Goal: Find specific page/section: Find specific page/section

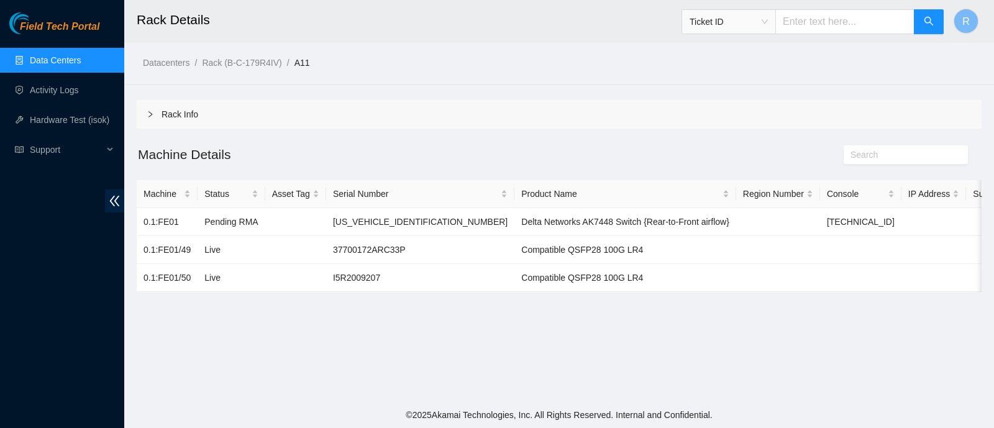
click at [758, 33] on span "Ticket ID" at bounding box center [729, 21] width 94 height 25
click at [745, 14] on span "Ticket ID" at bounding box center [729, 21] width 78 height 19
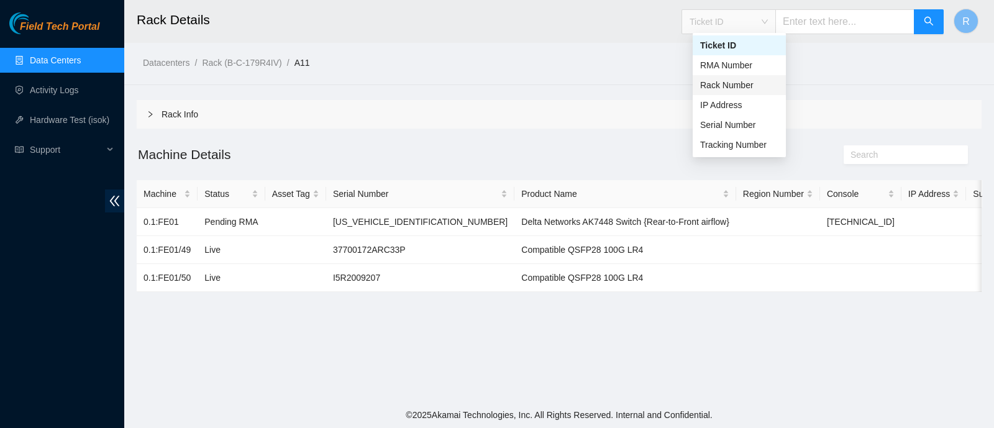
click at [742, 78] on div "Rack Number" at bounding box center [739, 85] width 78 height 14
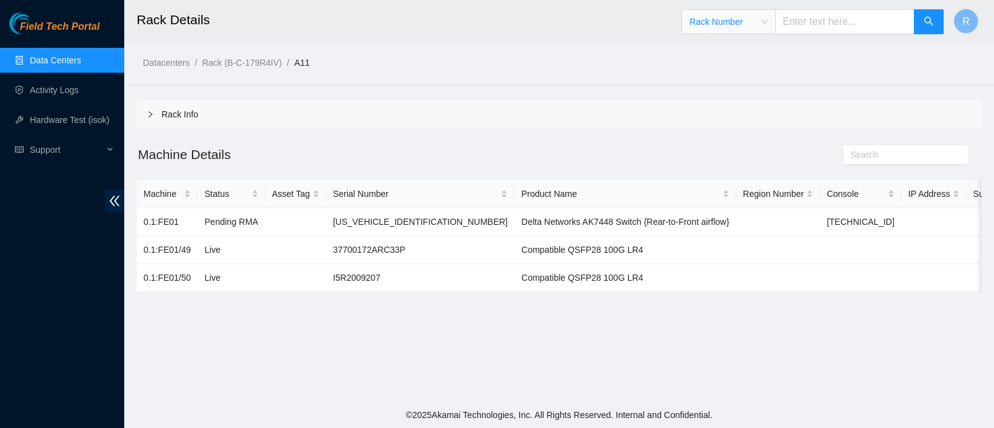
click at [819, 17] on input "text" at bounding box center [844, 21] width 139 height 25
type input "C18"
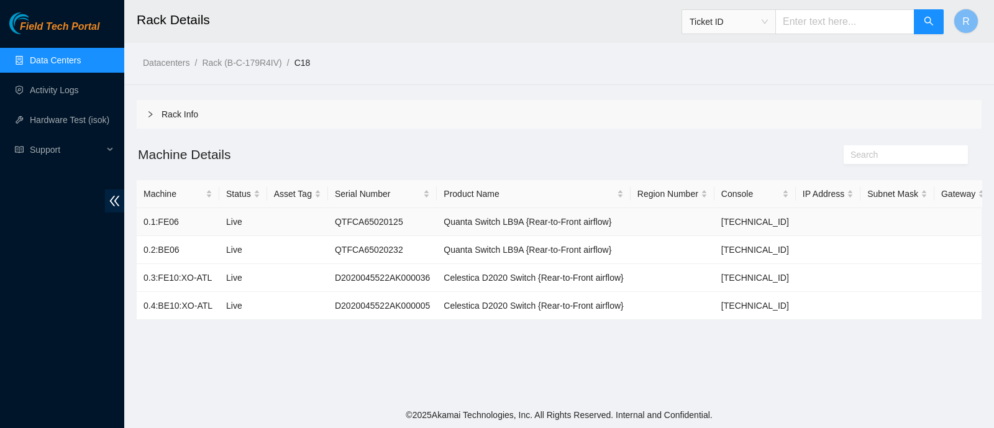
click at [383, 226] on td "QTFCA65020125" at bounding box center [382, 222] width 109 height 28
copy td "QTFCA65020125"
click at [711, 7] on span "Ticket ID" at bounding box center [813, 18] width 263 height 32
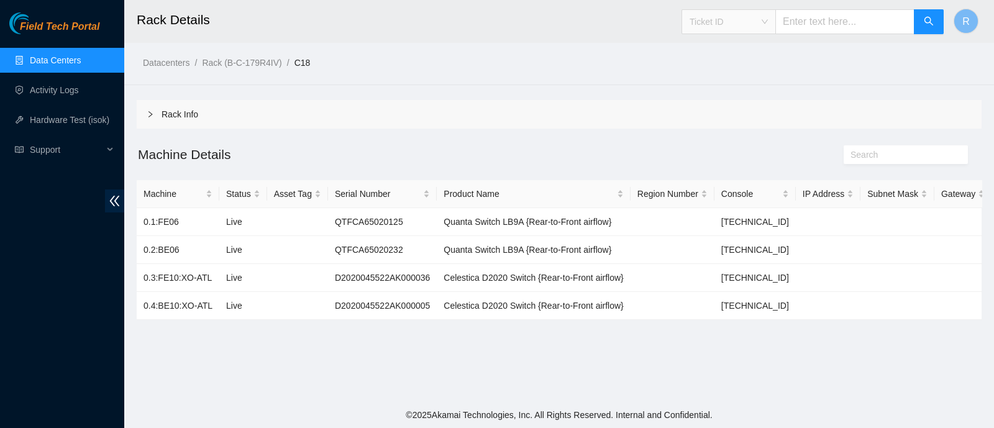
click at [716, 12] on div "Ticket ID" at bounding box center [728, 22] width 93 height 20
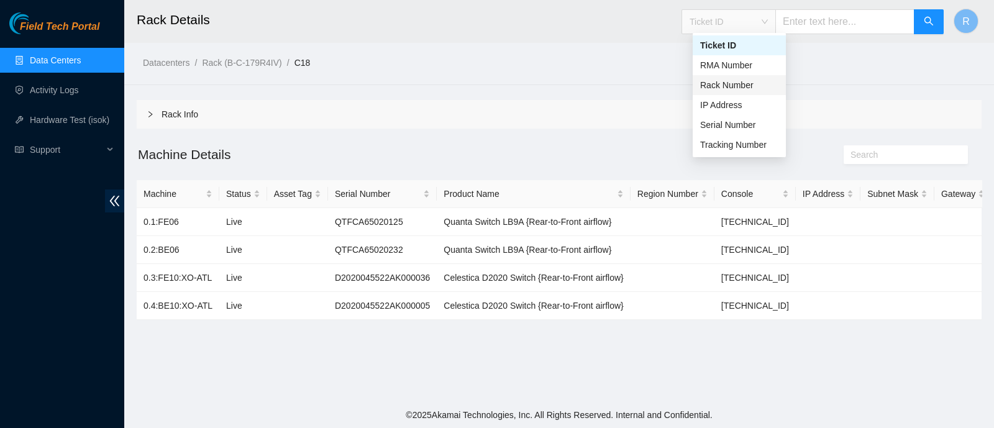
click at [736, 90] on div "Rack Number" at bounding box center [739, 85] width 78 height 14
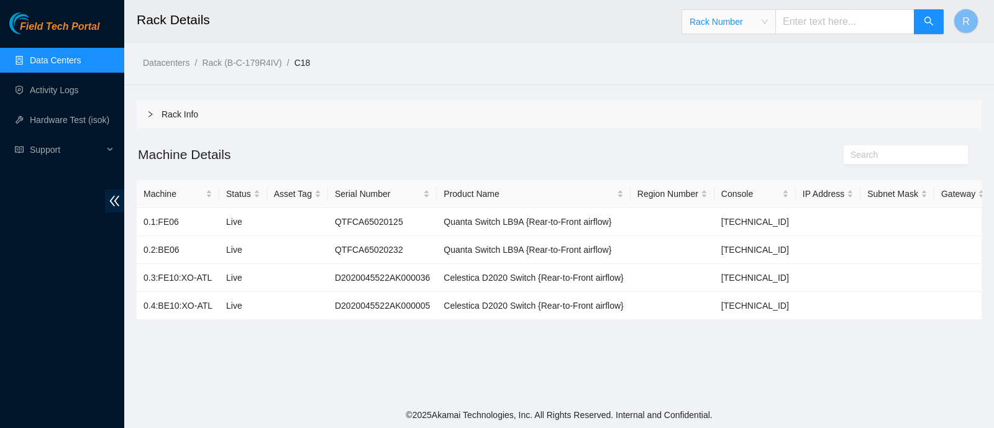
click at [834, 24] on input "text" at bounding box center [844, 21] width 139 height 25
type input "C19"
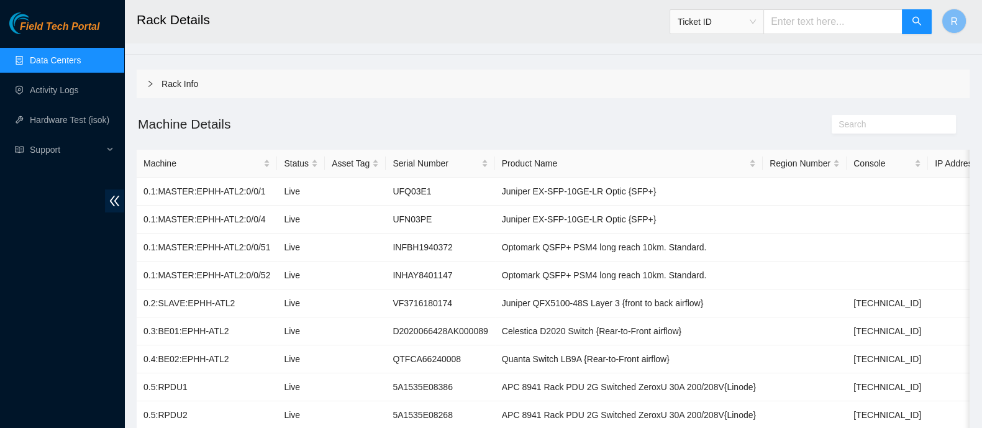
scroll to position [81, 0]
